Goal: Task Accomplishment & Management: Manage account settings

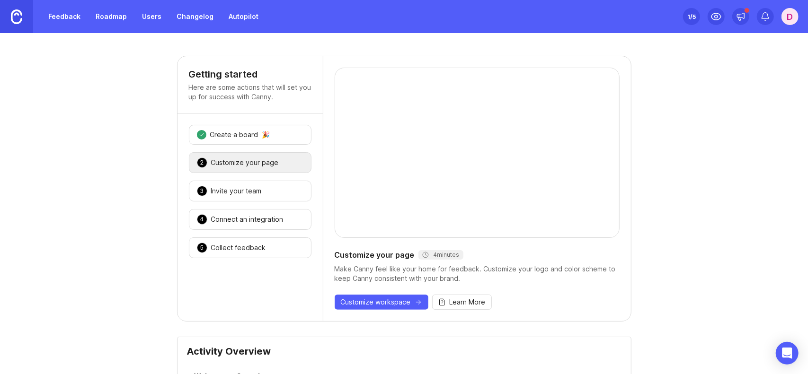
click at [691, 17] on div "1 /5" at bounding box center [691, 16] width 9 height 13
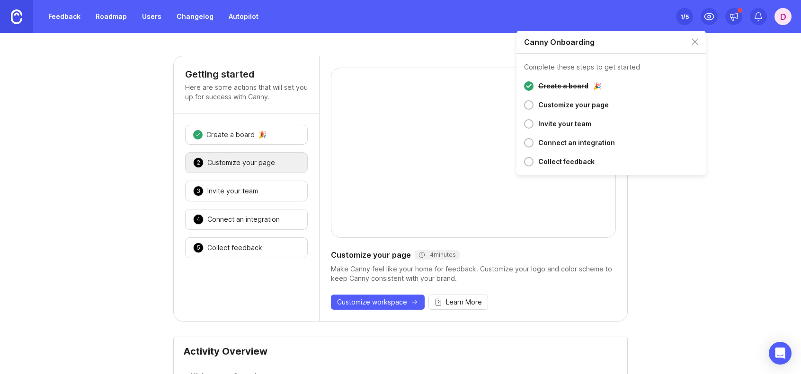
click at [784, 16] on div "D" at bounding box center [782, 16] width 17 height 17
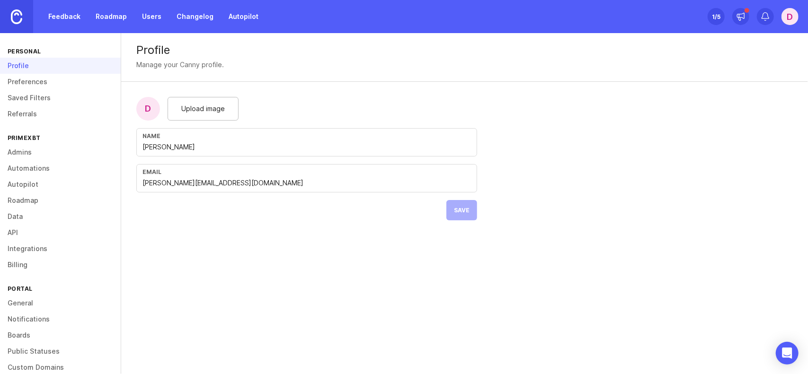
click at [48, 86] on link "Preferences" at bounding box center [60, 82] width 121 height 16
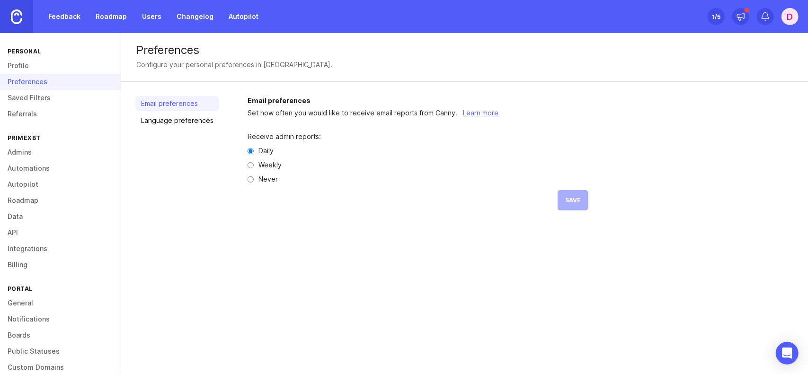
click at [26, 265] on link "Billing" at bounding box center [60, 265] width 121 height 16
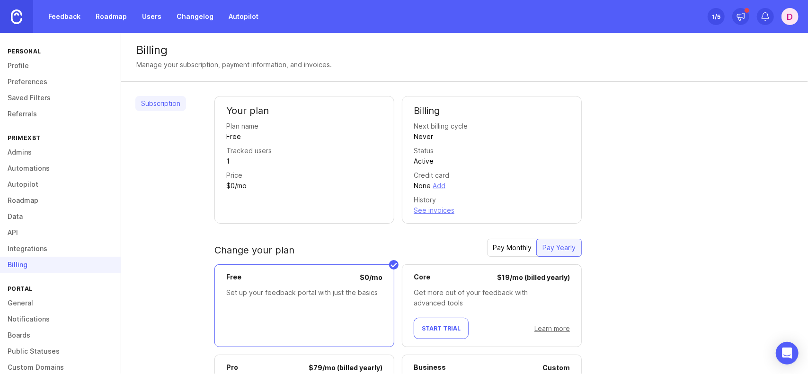
click at [47, 102] on link "Saved Filters" at bounding box center [60, 98] width 121 height 16
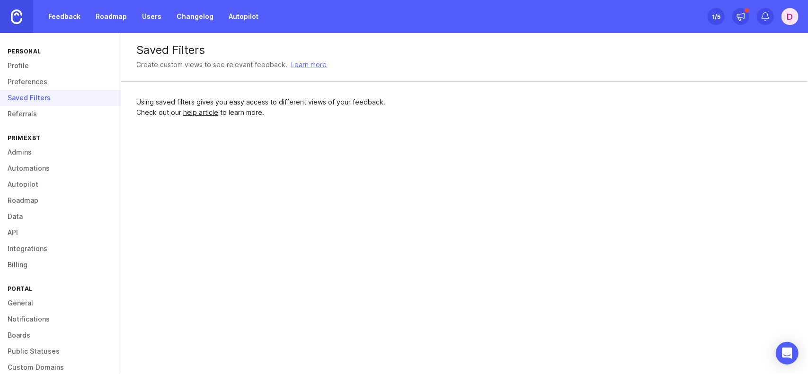
click at [43, 116] on link "Referrals" at bounding box center [60, 114] width 121 height 16
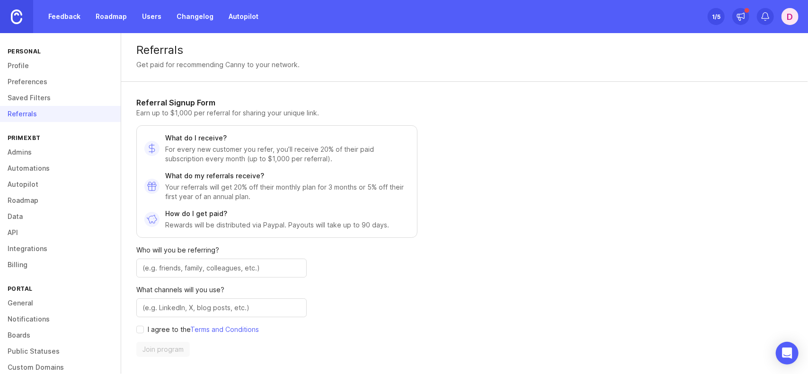
click at [43, 82] on link "Preferences" at bounding box center [60, 82] width 121 height 16
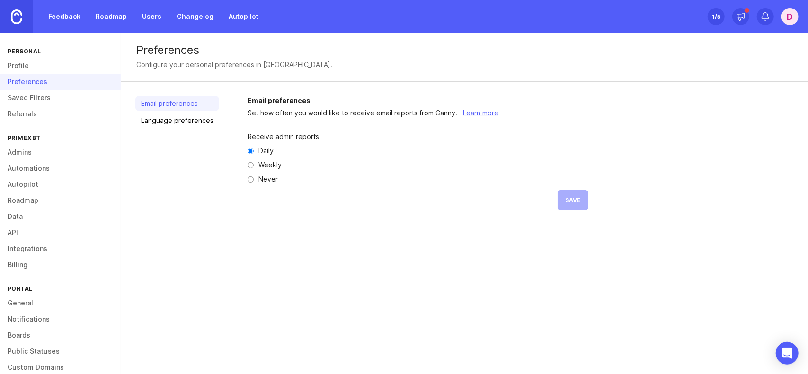
click at [48, 68] on link "Profile" at bounding box center [60, 66] width 121 height 16
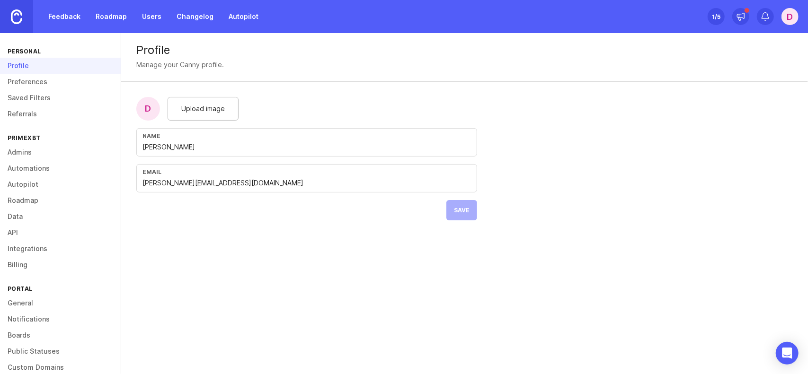
click at [38, 153] on link "Admins" at bounding box center [60, 152] width 121 height 16
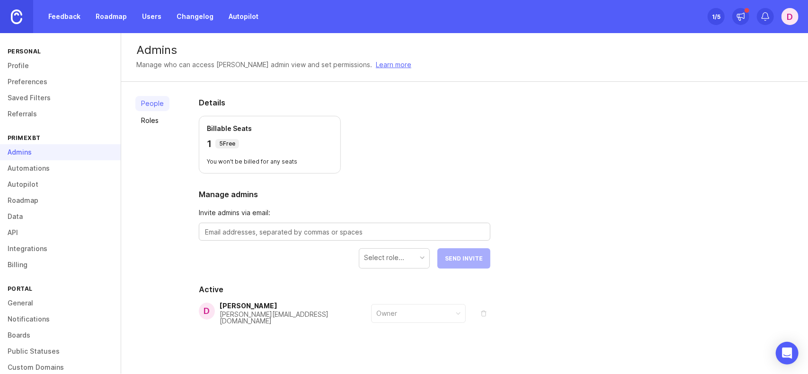
click at [269, 231] on textarea at bounding box center [344, 232] width 279 height 10
click at [275, 231] on textarea at bounding box center [344, 232] width 279 height 10
paste textarea "[EMAIL_ADDRESS][DOMAIN_NAME]"
type textarea "[EMAIL_ADDRESS][DOMAIN_NAME]"
click at [400, 261] on div "Select role..." at bounding box center [384, 258] width 40 height 10
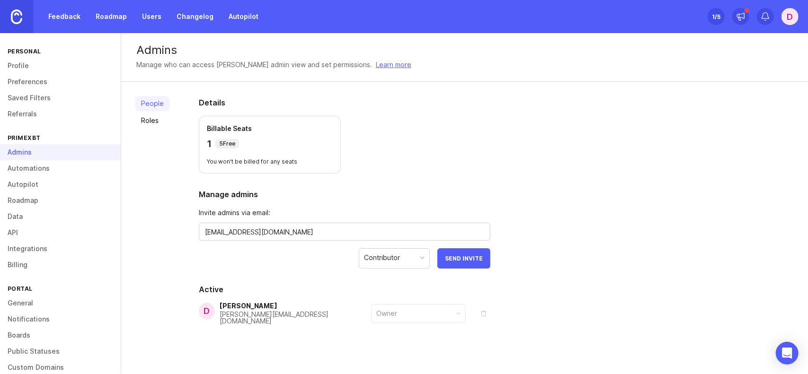
click at [472, 262] on button "Send Invite" at bounding box center [463, 258] width 53 height 20
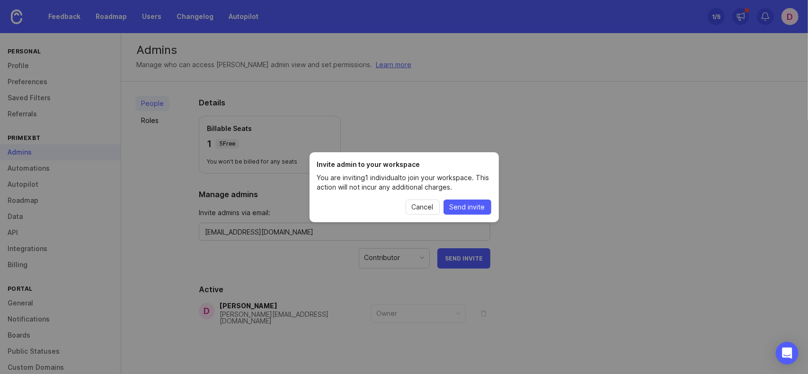
click at [474, 208] on span "Send invite" at bounding box center [466, 207] width 35 height 9
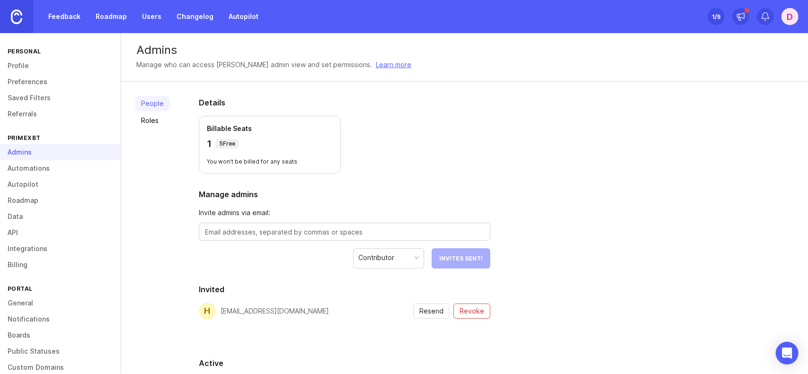
click at [351, 229] on textarea at bounding box center [344, 232] width 279 height 10
click at [275, 230] on textarea at bounding box center [344, 232] width 279 height 10
paste textarea "[EMAIL_ADDRESS][DOMAIN_NAME]"
type textarea "[EMAIL_ADDRESS][DOMAIN_NAME]"
click at [457, 258] on span "Send Invite" at bounding box center [464, 258] width 38 height 7
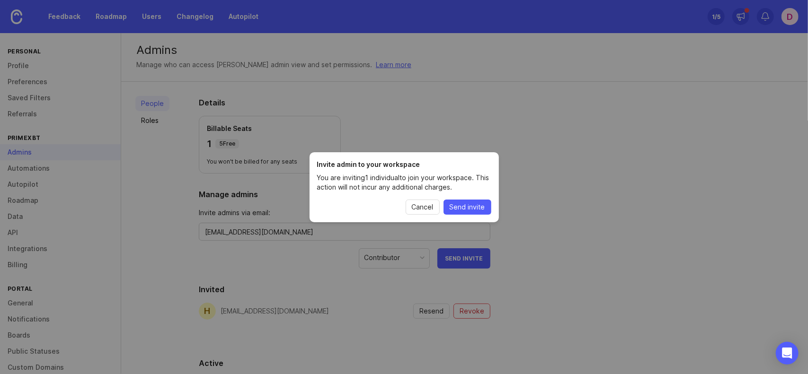
click at [474, 213] on button "Send invite" at bounding box center [467, 207] width 48 height 15
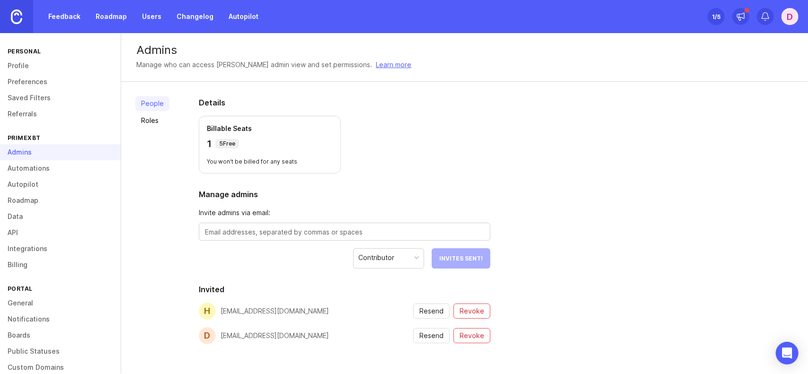
click at [365, 229] on textarea at bounding box center [344, 232] width 279 height 10
paste textarea "[EMAIL_ADDRESS][DOMAIN_NAME]"
type textarea "[EMAIL_ADDRESS][DOMAIN_NAME]"
click at [456, 255] on span "Send Invite" at bounding box center [464, 258] width 38 height 7
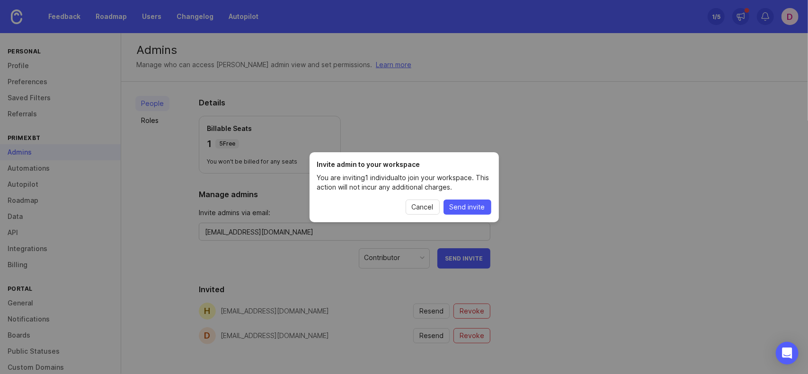
click at [459, 206] on span "Send invite" at bounding box center [466, 207] width 35 height 9
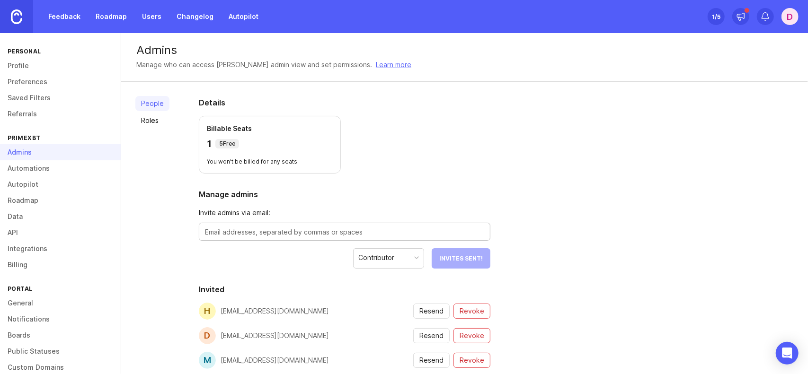
click at [328, 235] on textarea at bounding box center [344, 232] width 279 height 10
type textarea "@"
type textarea "[PERSON_NAME][EMAIL_ADDRESS][DOMAIN_NAME]"
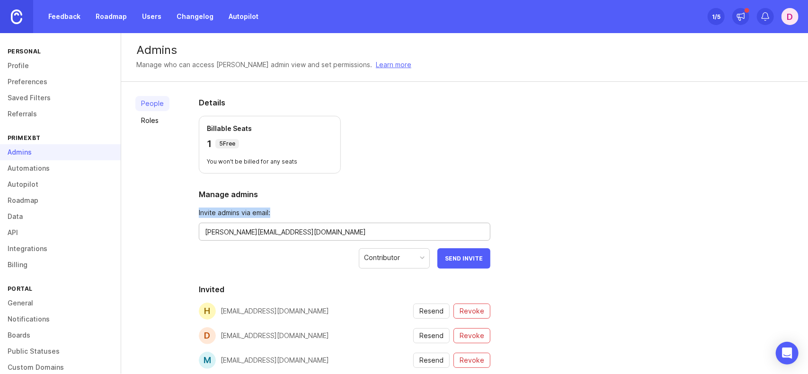
click at [380, 203] on section "Manage admins Invite admins via email: [PERSON_NAME][EMAIL_ADDRESS][DOMAIN_NAME…" at bounding box center [344, 229] width 291 height 80
click at [421, 256] on div at bounding box center [422, 257] width 5 height 5
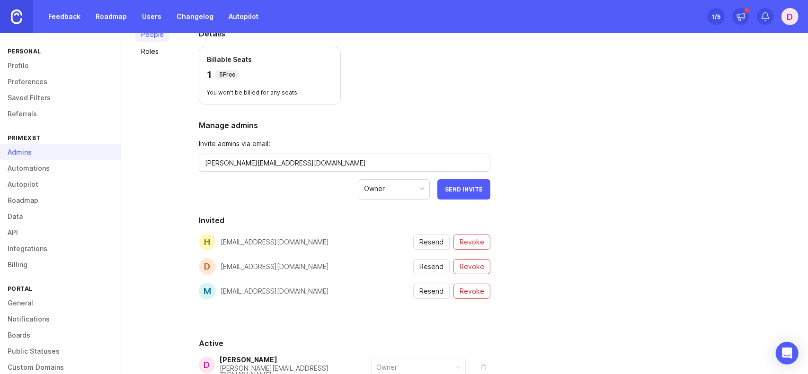
scroll to position [95, 0]
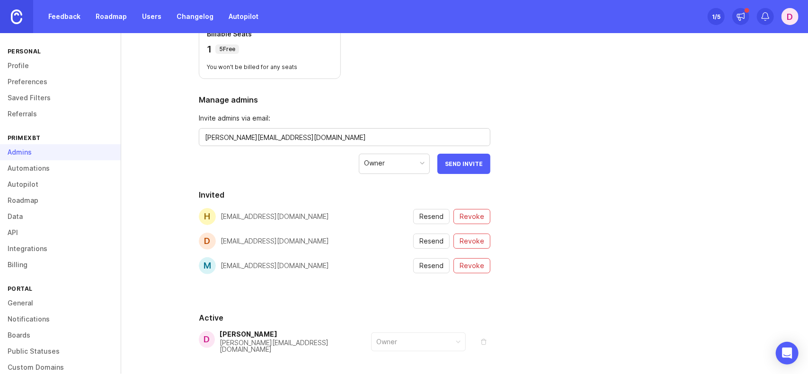
click at [472, 167] on button "Send Invite" at bounding box center [463, 164] width 53 height 20
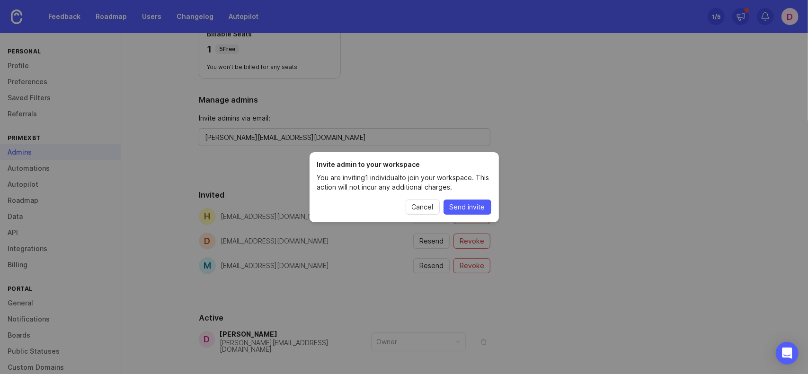
click at [463, 209] on span "Send invite" at bounding box center [466, 207] width 35 height 9
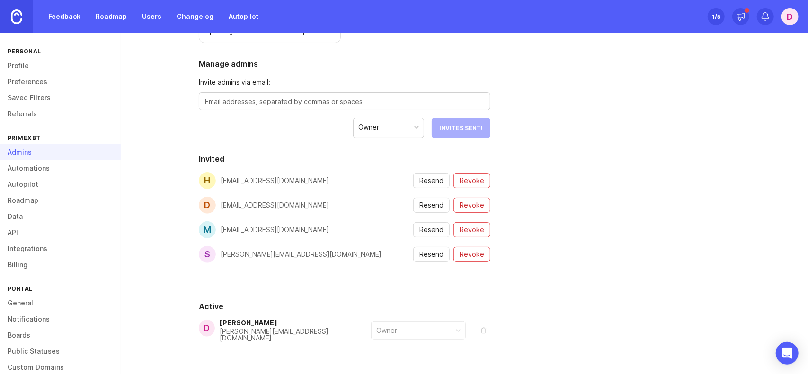
scroll to position [169, 0]
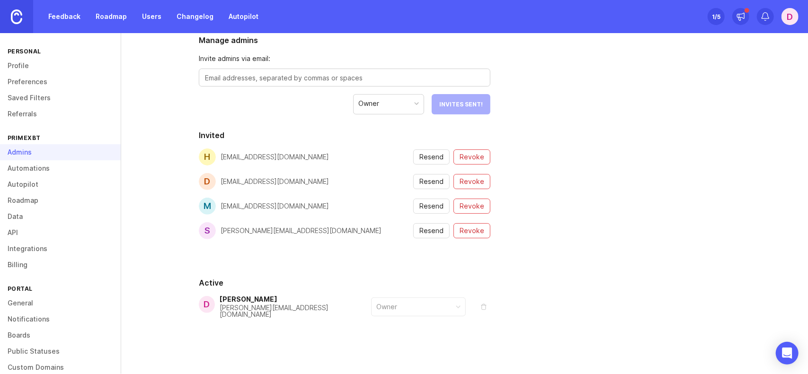
click at [475, 232] on span "Revoke" at bounding box center [471, 230] width 25 height 9
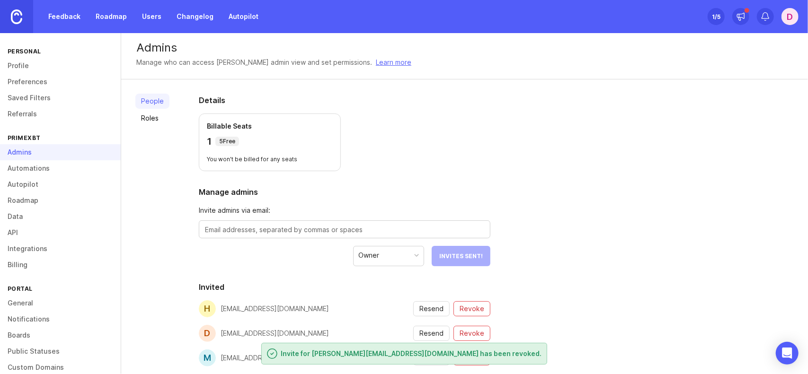
scroll to position [0, 0]
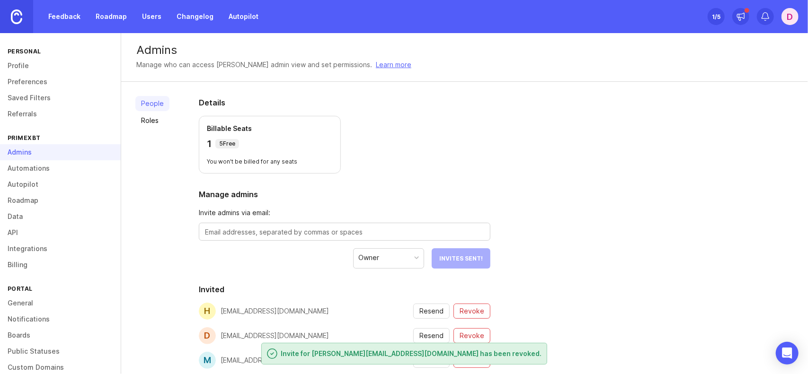
click at [465, 183] on div "Details Billable Seats 1 5 Free You won't be billed for any seats Manage admins…" at bounding box center [345, 295] width 322 height 426
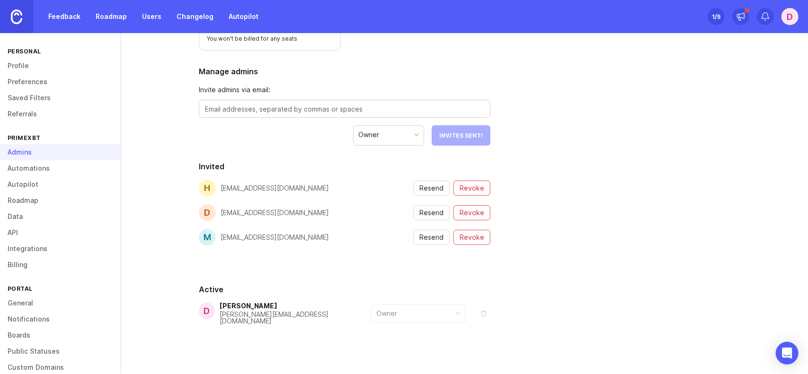
scroll to position [130, 0]
